Goal: Download file/media

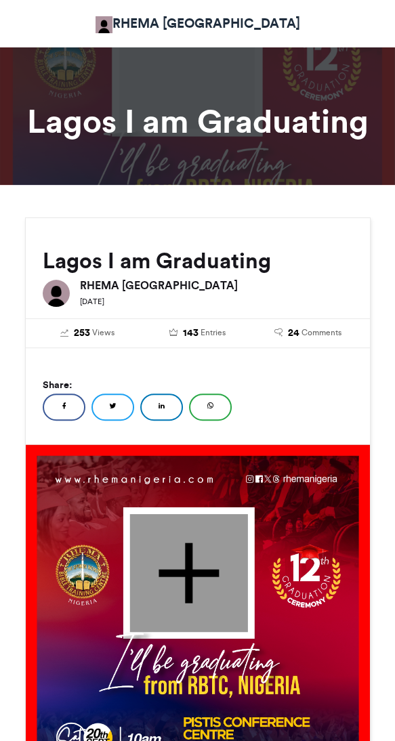
click at [190, 569] on div at bounding box center [188, 573] width 118 height 118
click at [180, 581] on div at bounding box center [188, 573] width 118 height 118
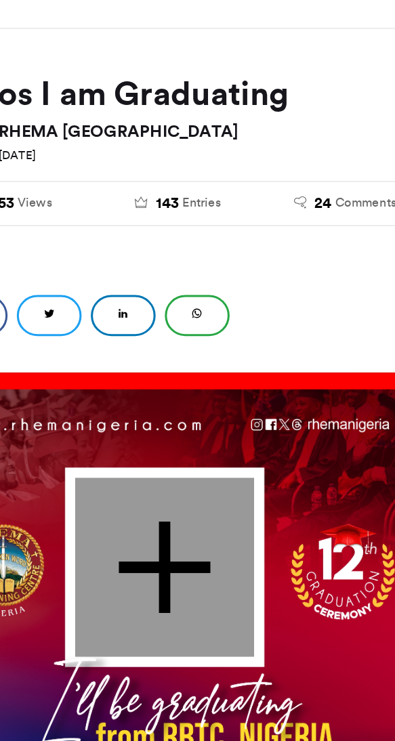
click at [179, 581] on div at bounding box center [188, 573] width 118 height 118
click at [184, 567] on div at bounding box center [188, 573] width 118 height 118
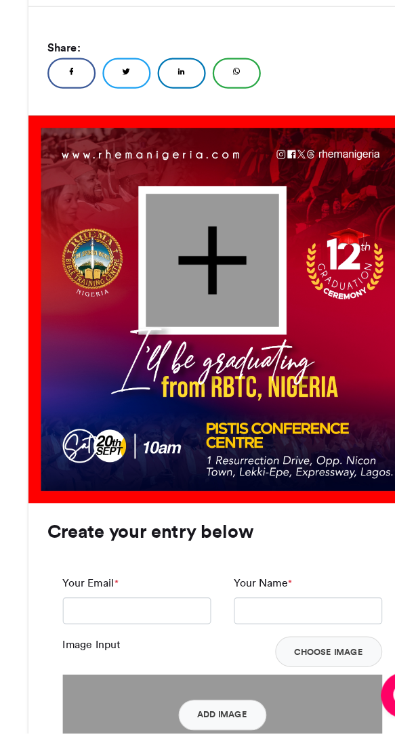
scroll to position [252, 0]
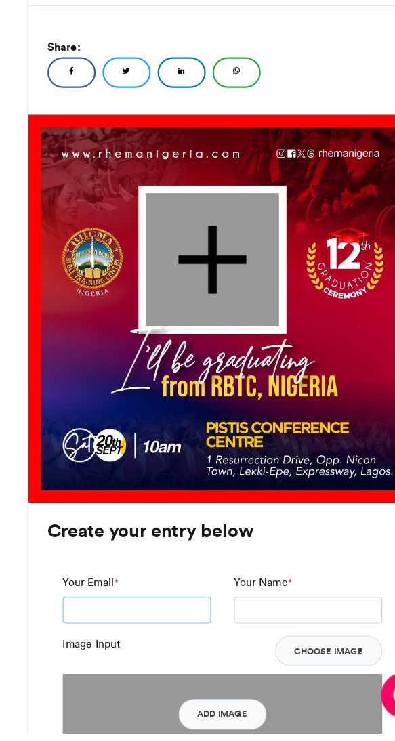
click at [109, 636] on input "Your Email *" at bounding box center [121, 632] width 131 height 24
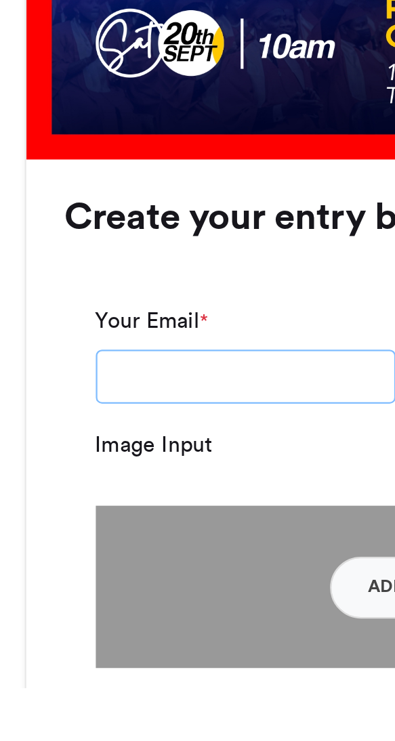
type input "**********"
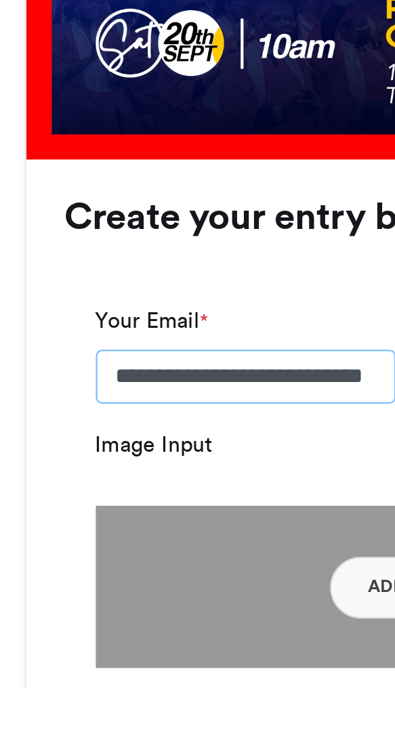
scroll to position [279, 0]
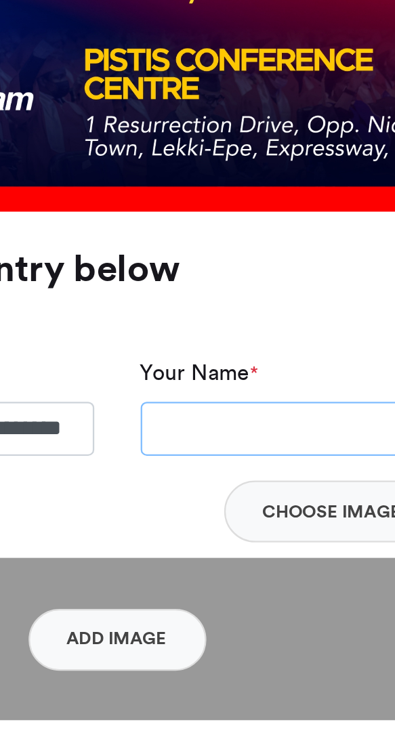
click at [256, 598] on input "Your Name *" at bounding box center [273, 605] width 131 height 24
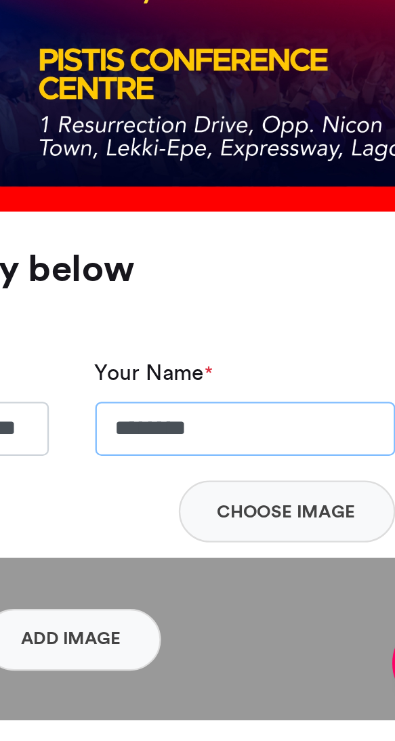
click at [282, 604] on input "*******" at bounding box center [273, 605] width 131 height 24
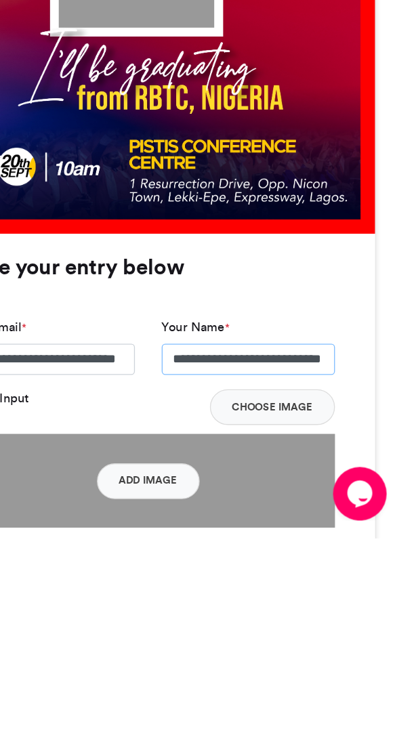
scroll to position [278, 0]
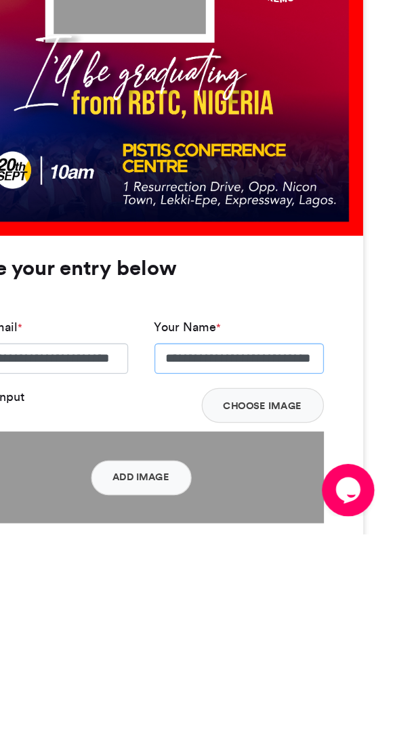
type input "**********"
click at [297, 646] on button "Choose Image" at bounding box center [292, 641] width 95 height 27
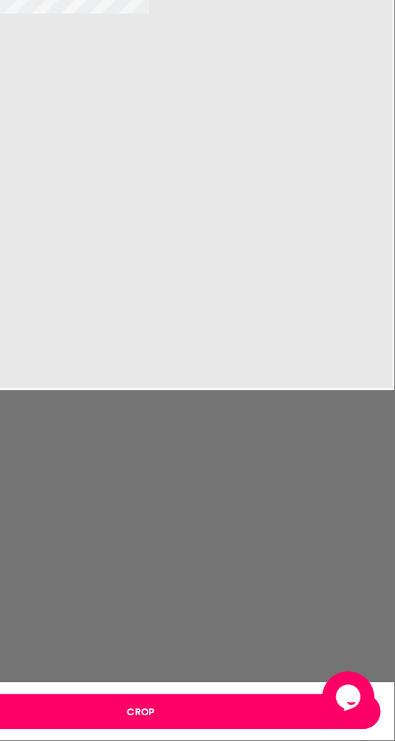
type input "*****"
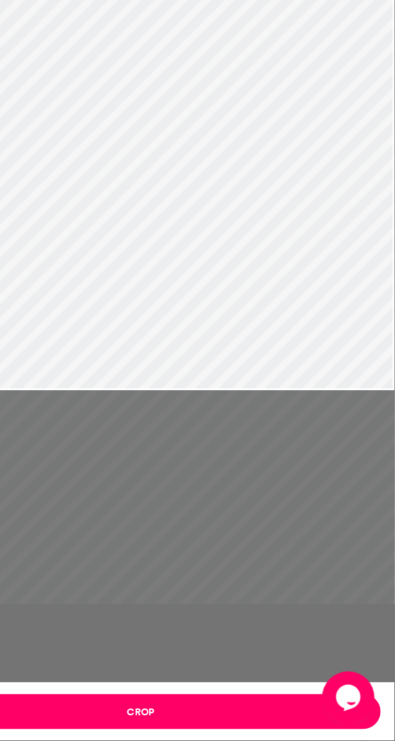
click at [200, 717] on button "Crop" at bounding box center [198, 717] width 372 height 27
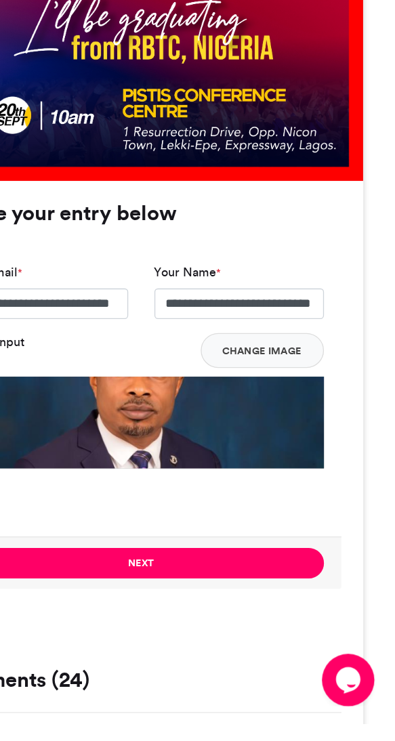
scroll to position [468, 0]
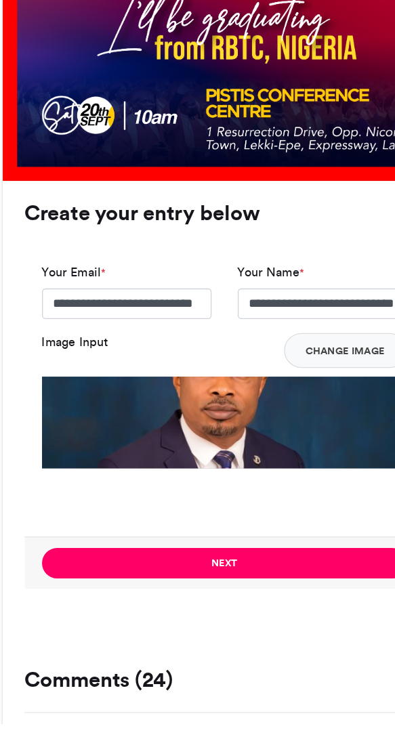
click at [195, 617] on button "Next" at bounding box center [197, 617] width 283 height 24
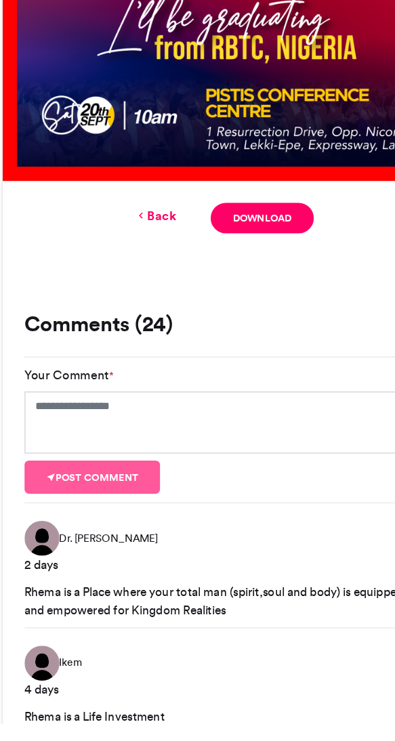
scroll to position [222, 0]
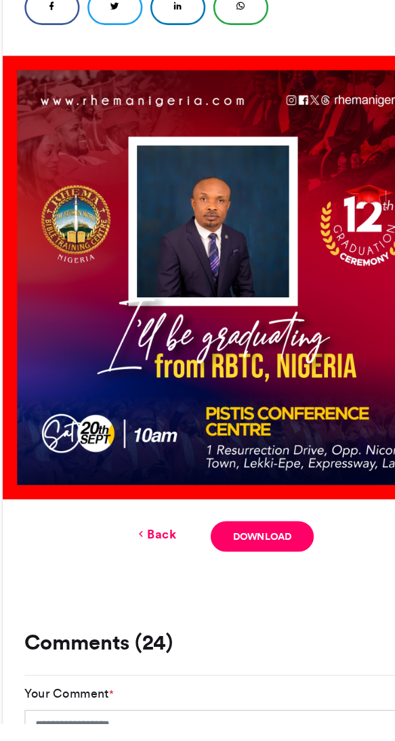
click at [212, 590] on link "Download" at bounding box center [226, 596] width 79 height 24
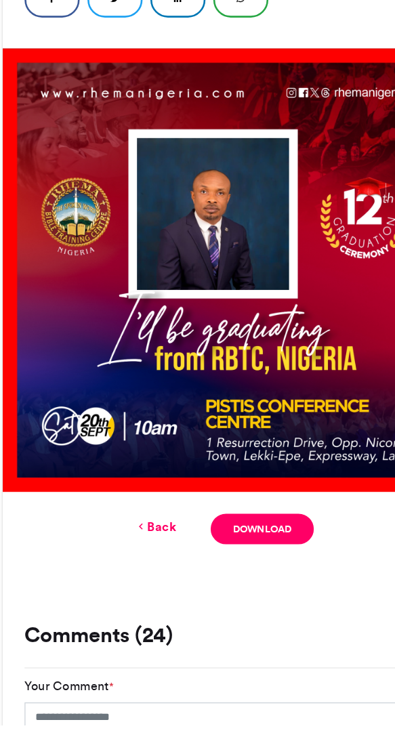
scroll to position [266, 0]
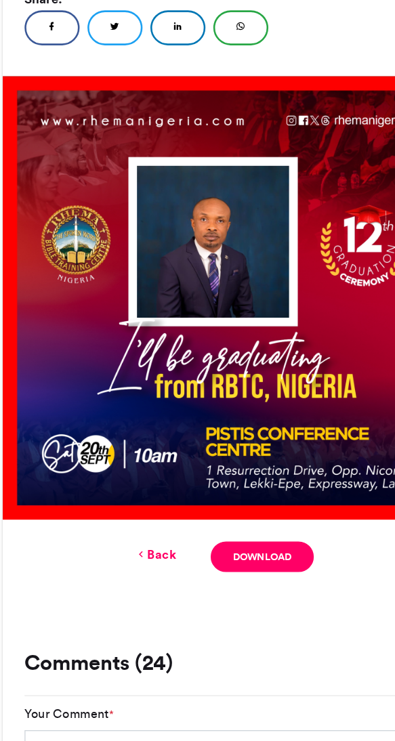
click at [221, 544] on link "Download" at bounding box center [226, 552] width 79 height 24
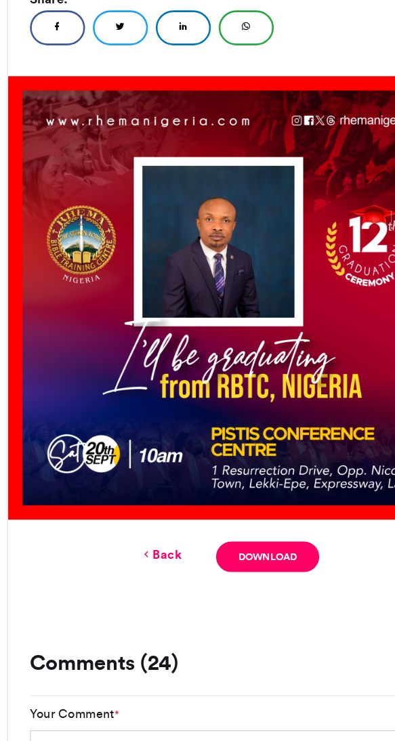
click at [207, 135] on icon at bounding box center [210, 139] width 7 height 9
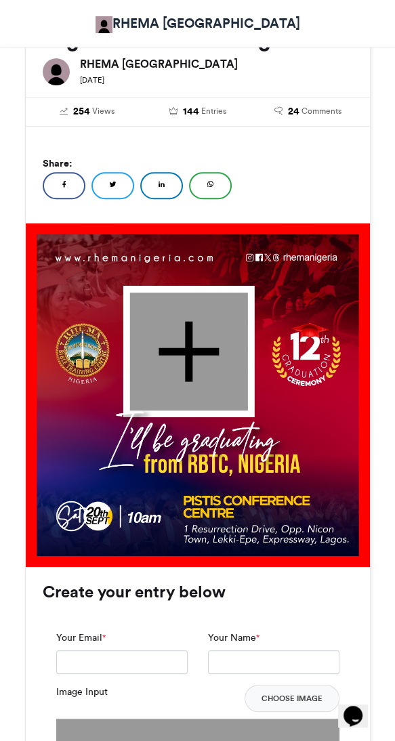
scroll to position [221, 0]
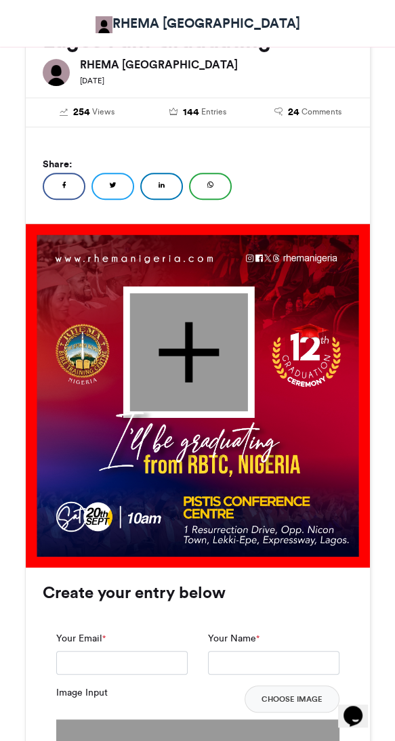
click at [357, 726] on button "Opens Chat This icon Opens the chat window." at bounding box center [353, 715] width 30 height 23
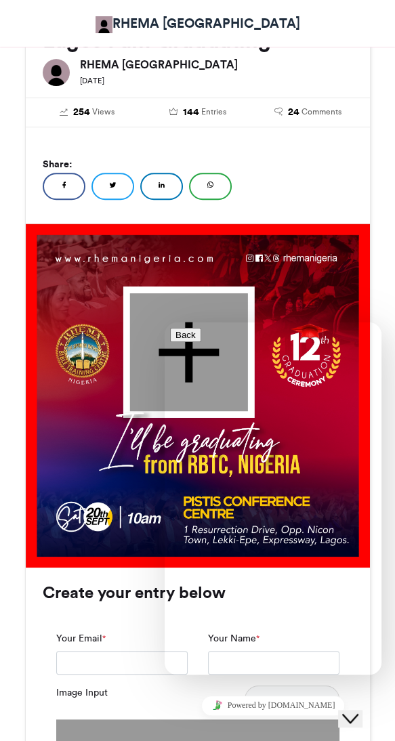
click at [333, 249] on img at bounding box center [198, 396] width 344 height 344
click at [47, 505] on img at bounding box center [198, 396] width 344 height 344
click at [88, 507] on img at bounding box center [198, 396] width 344 height 344
click at [360, 715] on button "Close Chat This icon closes the chat window." at bounding box center [350, 719] width 24 height 18
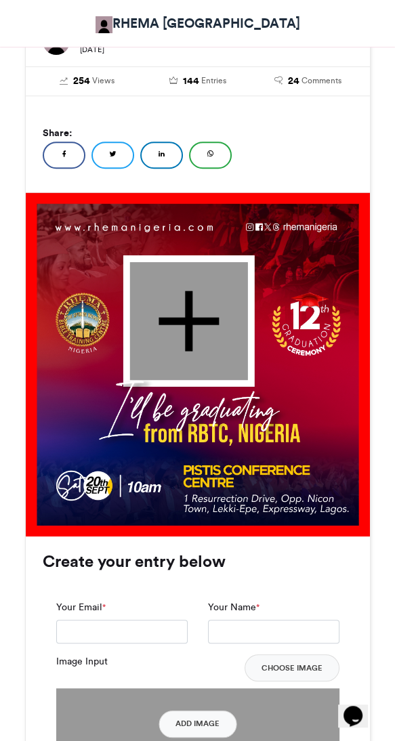
scroll to position [0, 0]
